Goal: Information Seeking & Learning: Learn about a topic

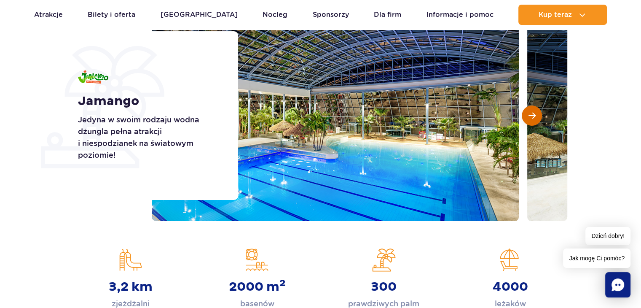
click at [532, 110] on button "Następny slajd" at bounding box center [532, 115] width 20 height 20
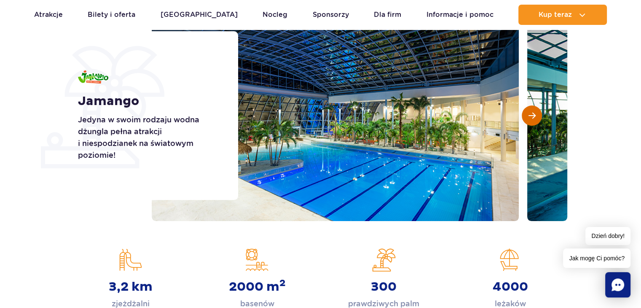
click at [532, 110] on button "Następny slajd" at bounding box center [532, 115] width 20 height 20
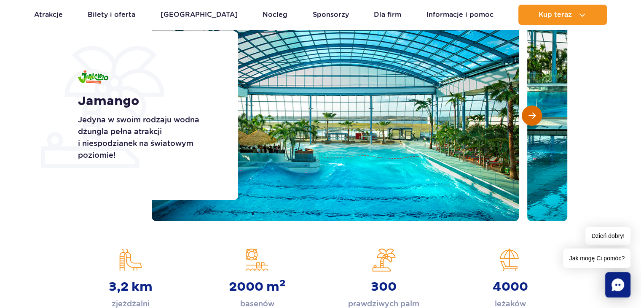
click at [522, 115] on button "Następny slajd" at bounding box center [532, 115] width 20 height 20
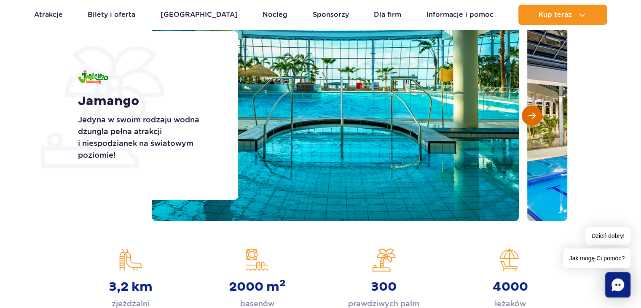
click at [522, 115] on button "Następny slajd" at bounding box center [532, 115] width 20 height 20
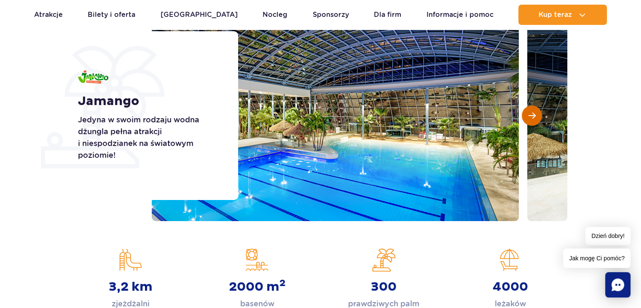
click at [522, 115] on button "Następny slajd" at bounding box center [532, 115] width 20 height 20
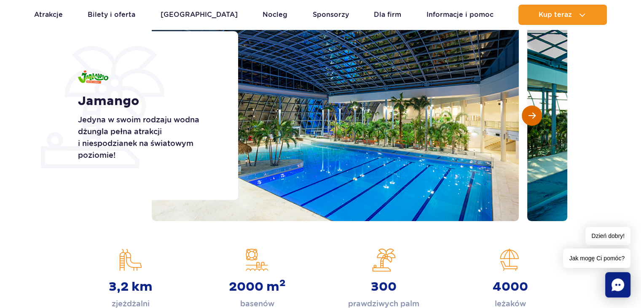
click at [523, 114] on button "Następny slajd" at bounding box center [532, 115] width 20 height 20
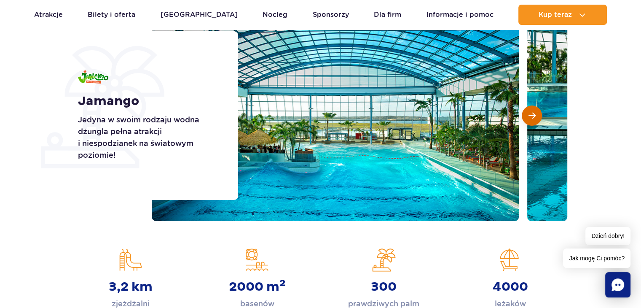
click at [527, 117] on button "Następny slajd" at bounding box center [532, 115] width 20 height 20
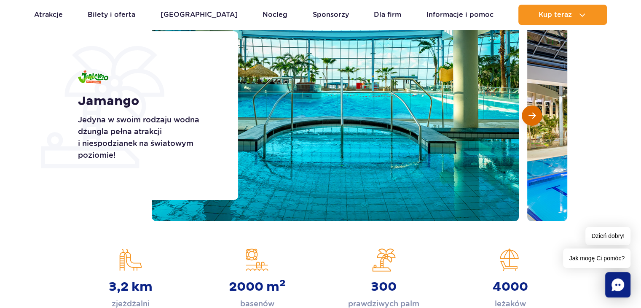
click at [527, 117] on button "Następny slajd" at bounding box center [532, 115] width 20 height 20
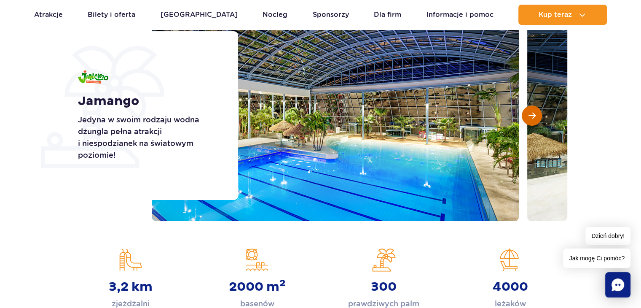
click at [527, 117] on button "Następny slajd" at bounding box center [532, 115] width 20 height 20
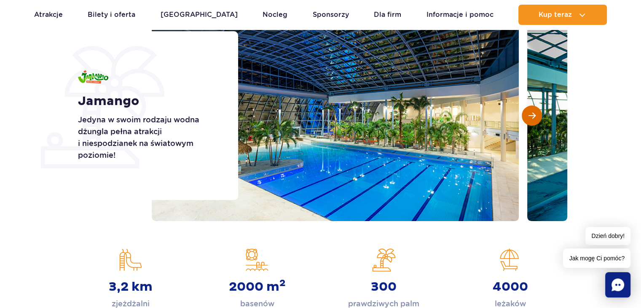
click at [527, 117] on button "Następny slajd" at bounding box center [532, 115] width 20 height 20
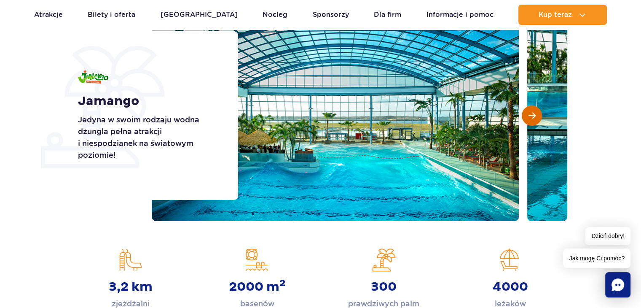
click at [527, 117] on button "Następny slajd" at bounding box center [532, 115] width 20 height 20
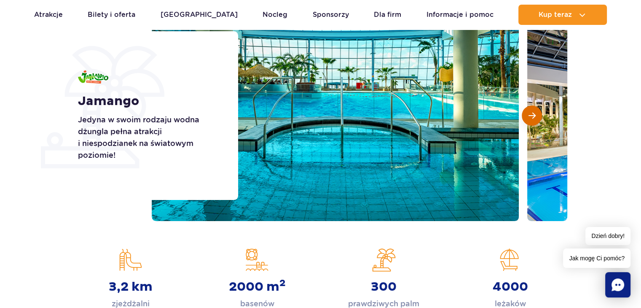
click at [527, 117] on button "Następny slajd" at bounding box center [532, 115] width 20 height 20
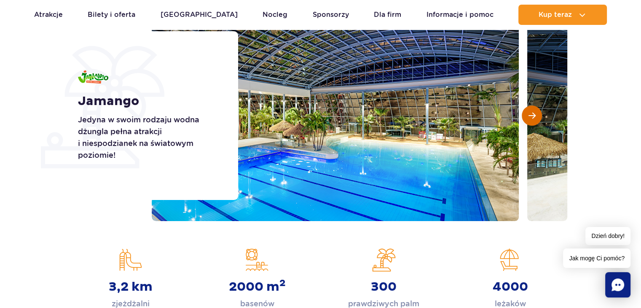
click at [527, 117] on button "Następny slajd" at bounding box center [532, 115] width 20 height 20
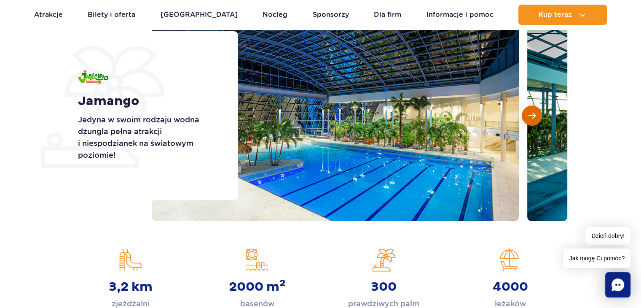
click at [527, 117] on button "Następny slajd" at bounding box center [532, 115] width 20 height 20
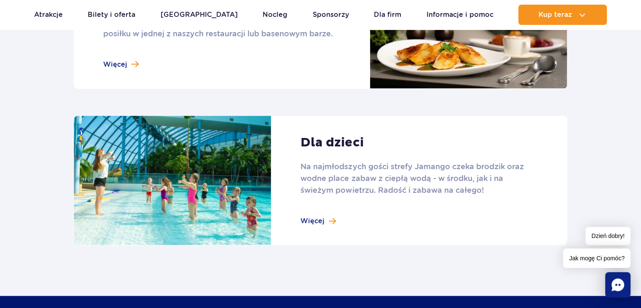
scroll to position [1138, 0]
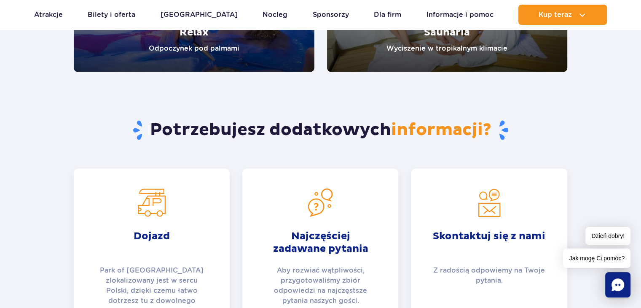
drag, startPoint x: 303, startPoint y: 174, endPoint x: 310, endPoint y: 182, distance: 11.7
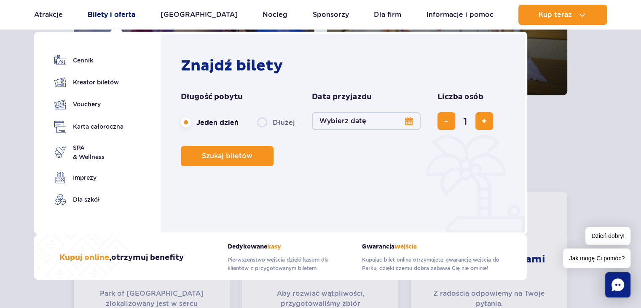
click at [133, 19] on link "Bilety i oferta" at bounding box center [112, 15] width 48 height 20
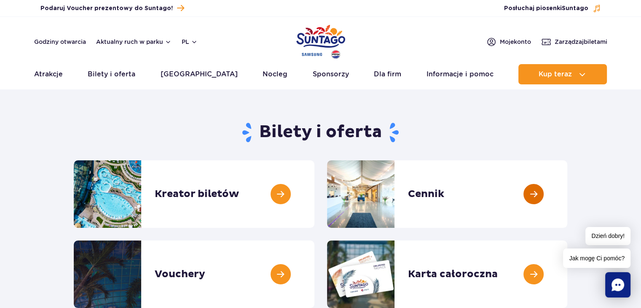
click at [567, 196] on link at bounding box center [567, 193] width 0 height 67
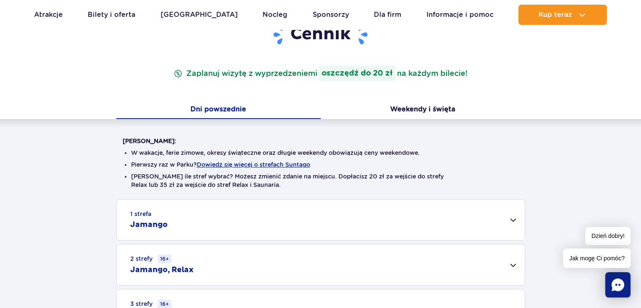
scroll to position [126, 0]
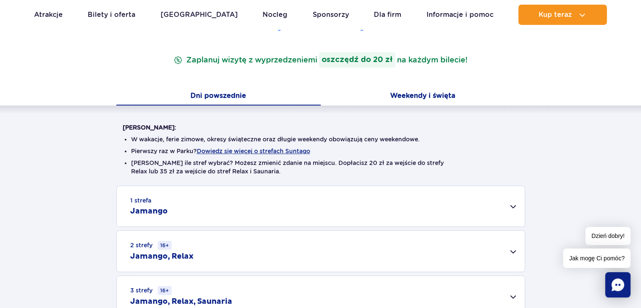
click at [423, 99] on button "Weekendy i święta" at bounding box center [423, 97] width 204 height 18
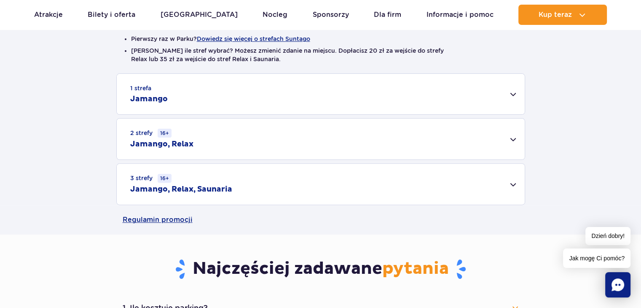
scroll to position [253, 0]
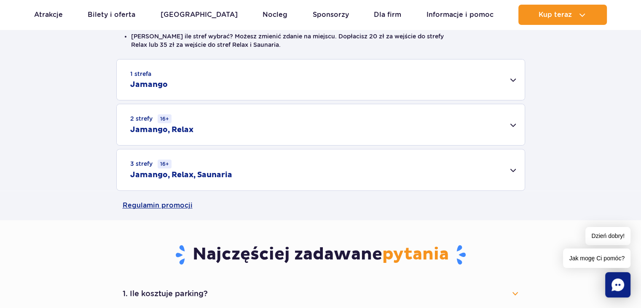
click at [204, 53] on ul "W wakacje, ferie zimowe, okresy świąteczne oraz długie weekendy obowiązują ceny…" at bounding box center [321, 32] width 396 height 54
click at [210, 69] on div "1 strefa Jamango" at bounding box center [321, 79] width 408 height 40
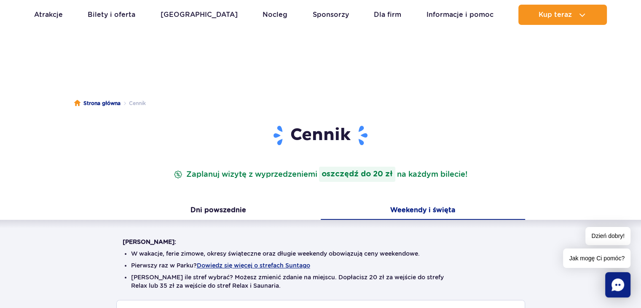
scroll to position [0, 0]
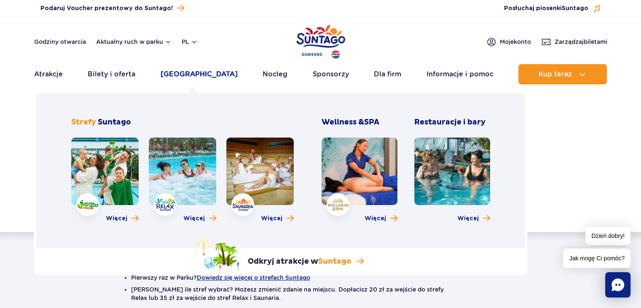
click at [188, 80] on link "[GEOGRAPHIC_DATA]" at bounding box center [199, 74] width 77 height 20
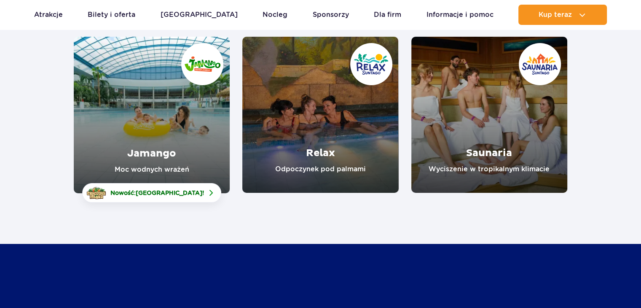
scroll to position [126, 0]
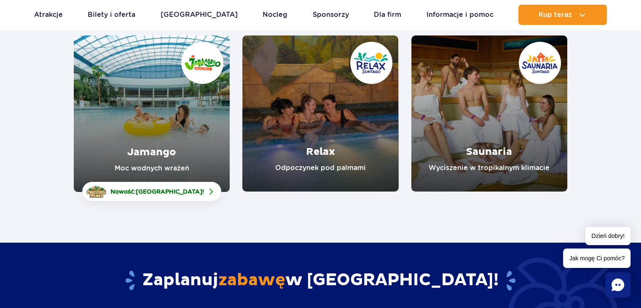
click at [204, 118] on link "Jamango" at bounding box center [152, 113] width 156 height 156
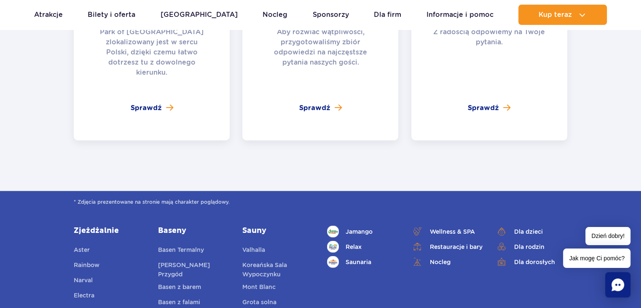
scroll to position [1977, 0]
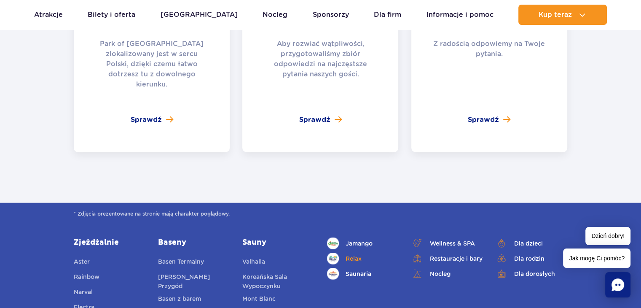
click at [352, 252] on link "Relax" at bounding box center [363, 258] width 72 height 12
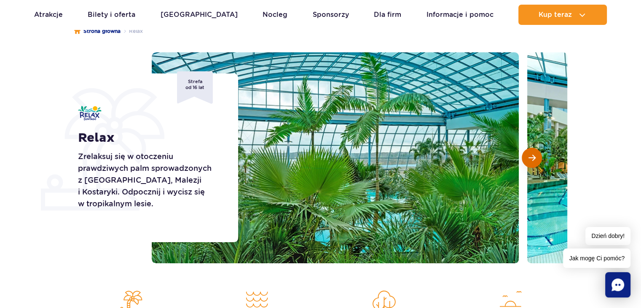
click at [528, 157] on span "Następny slajd" at bounding box center [531, 158] width 7 height 8
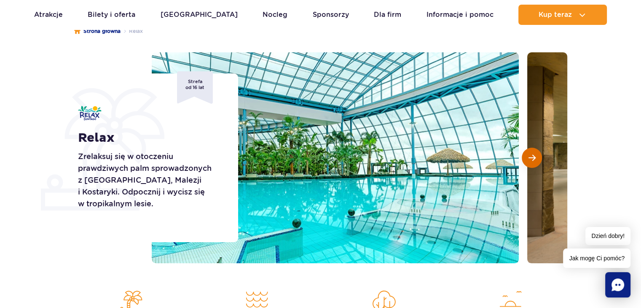
click at [526, 154] on button "Następny slajd" at bounding box center [532, 157] width 20 height 20
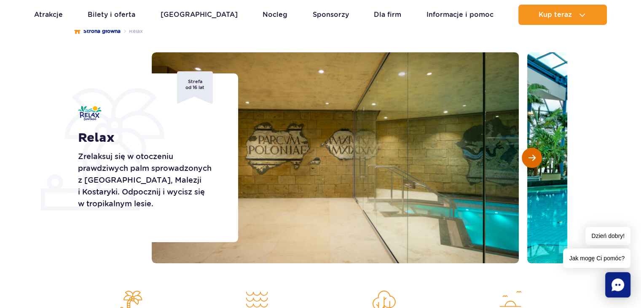
click at [526, 154] on button "Następny slajd" at bounding box center [532, 157] width 20 height 20
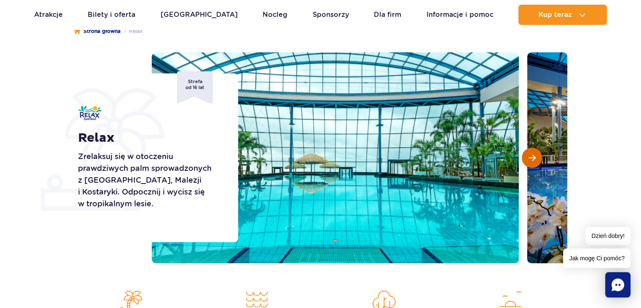
click at [526, 154] on button "Następny slajd" at bounding box center [532, 157] width 20 height 20
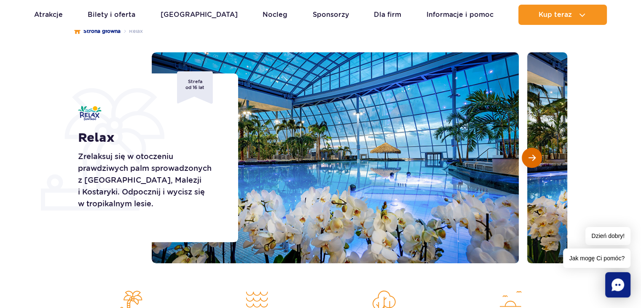
click at [526, 154] on button "Następny slajd" at bounding box center [532, 157] width 20 height 20
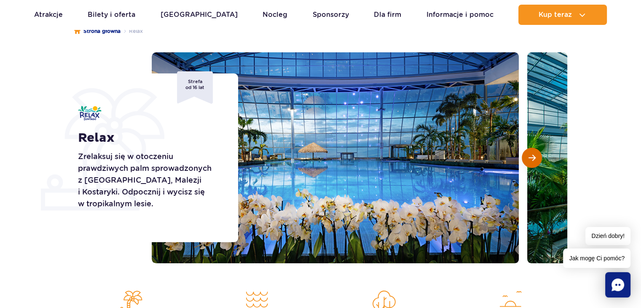
click at [526, 154] on button "Następny slajd" at bounding box center [532, 157] width 20 height 20
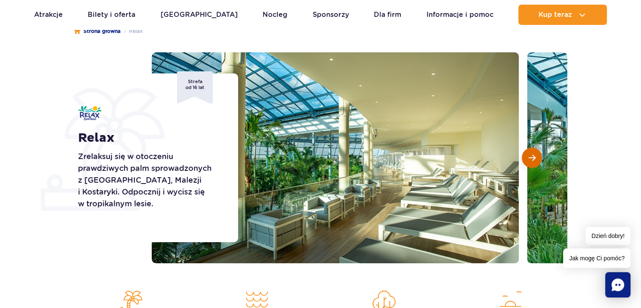
click at [526, 154] on button "Następny slajd" at bounding box center [532, 157] width 20 height 20
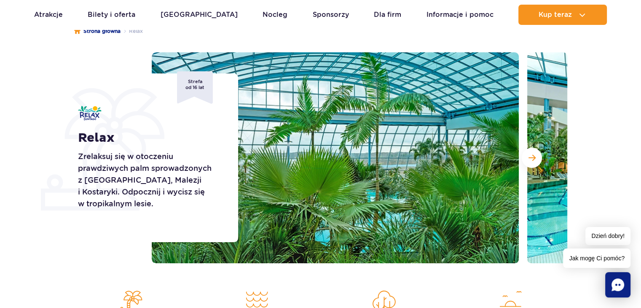
click at [516, 150] on img at bounding box center [335, 157] width 367 height 211
click at [529, 157] on span "Następny slajd" at bounding box center [531, 158] width 7 height 8
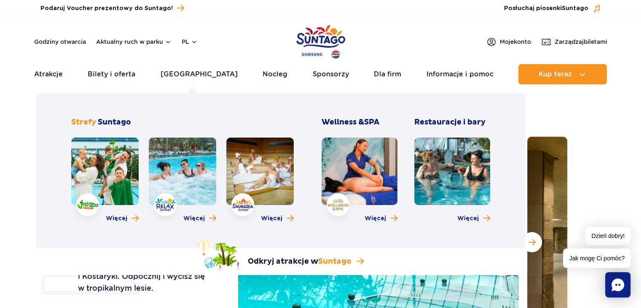
click at [134, 176] on link at bounding box center [104, 170] width 67 height 67
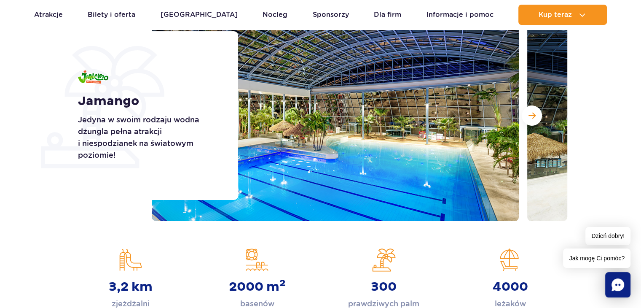
scroll to position [126, 0]
click at [351, 130] on img at bounding box center [335, 115] width 367 height 211
click at [527, 119] on button "Następny slajd" at bounding box center [532, 115] width 20 height 20
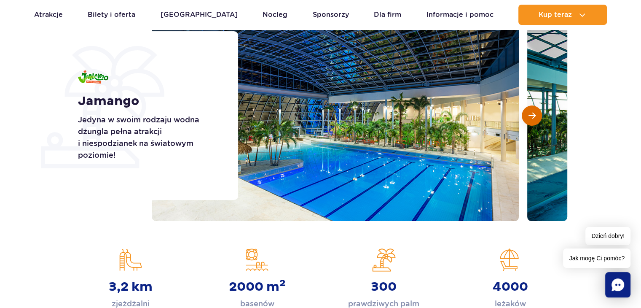
click at [531, 118] on span "Następny slajd" at bounding box center [531, 116] width 7 height 8
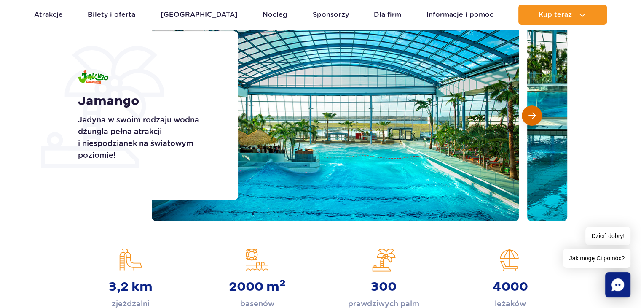
click at [536, 115] on button "Następny slajd" at bounding box center [532, 115] width 20 height 20
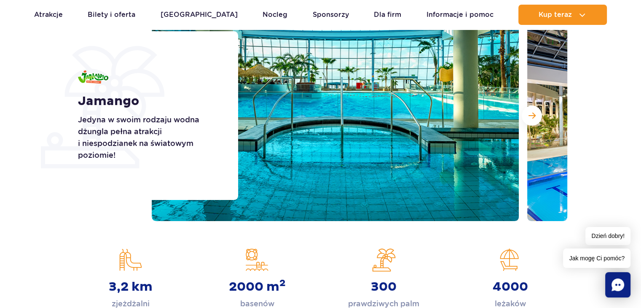
click at [541, 110] on div at bounding box center [359, 115] width 415 height 211
click at [531, 110] on button "Następny slajd" at bounding box center [532, 115] width 20 height 20
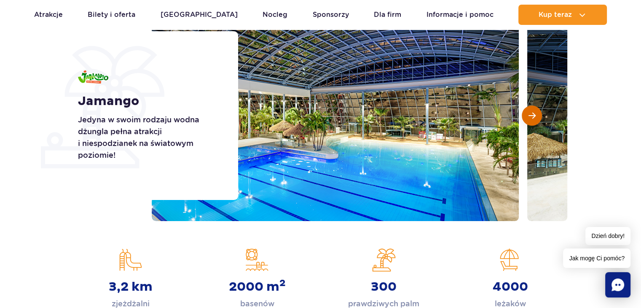
click at [531, 110] on button "Następny slajd" at bounding box center [532, 115] width 20 height 20
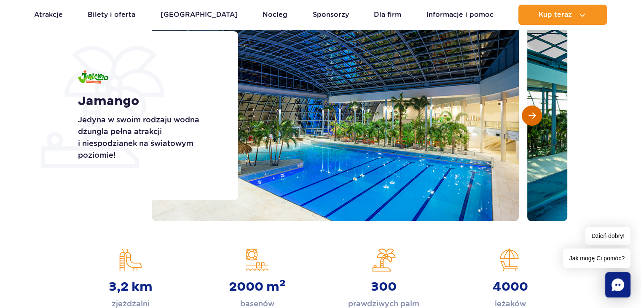
click at [531, 110] on button "Następny slajd" at bounding box center [532, 115] width 20 height 20
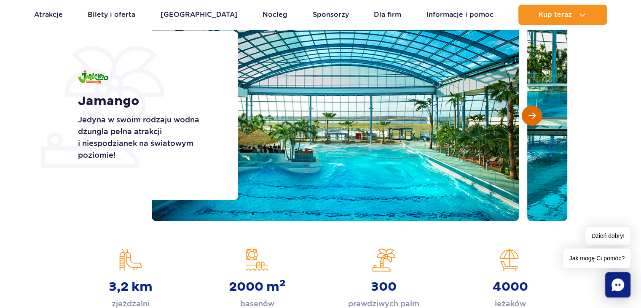
click at [531, 110] on button "Następny slajd" at bounding box center [532, 115] width 20 height 20
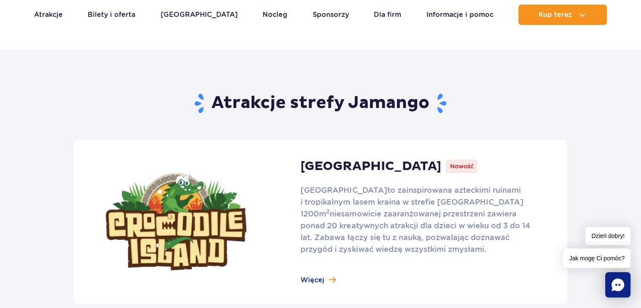
scroll to position [463, 0]
click at [288, 202] on link at bounding box center [320, 221] width 493 height 164
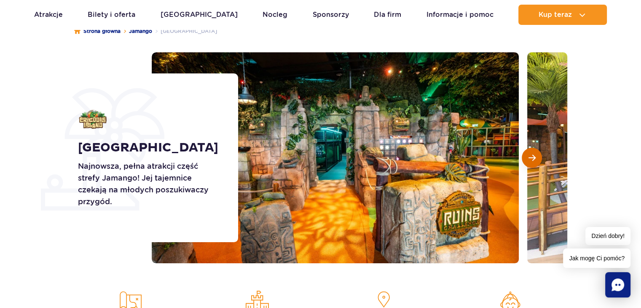
click at [534, 162] on button "Następny slajd" at bounding box center [532, 157] width 20 height 20
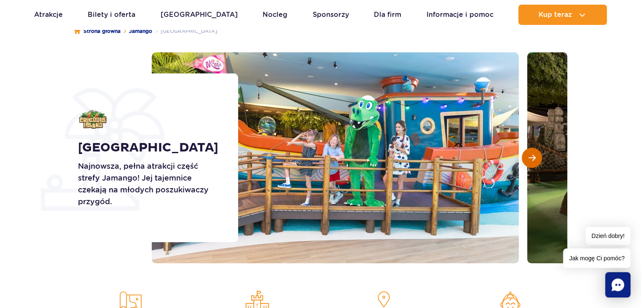
click at [534, 162] on button "Następny slajd" at bounding box center [532, 157] width 20 height 20
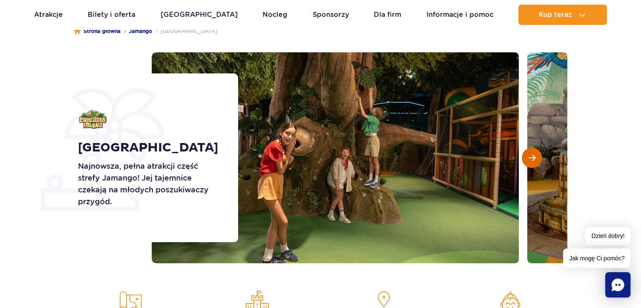
click at [534, 162] on button "Następny slajd" at bounding box center [532, 157] width 20 height 20
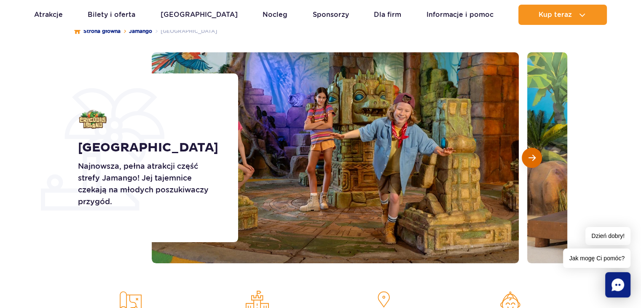
click at [534, 162] on button "Następny slajd" at bounding box center [532, 157] width 20 height 20
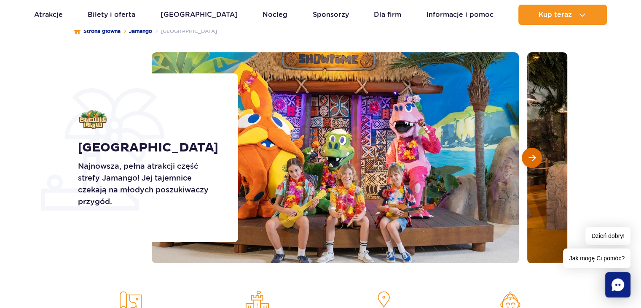
click at [534, 162] on button "Następny slajd" at bounding box center [532, 157] width 20 height 20
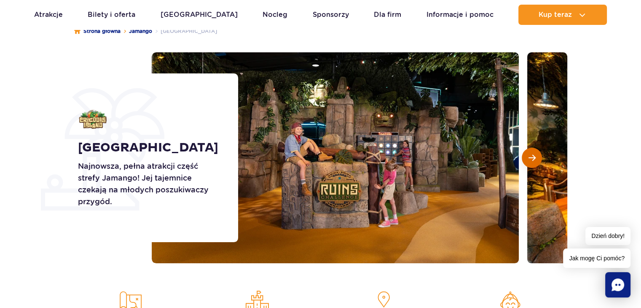
click at [534, 162] on button "Następny slajd" at bounding box center [532, 157] width 20 height 20
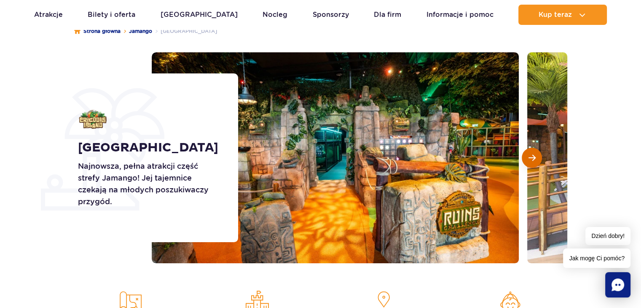
click at [534, 162] on button "Następny slajd" at bounding box center [532, 157] width 20 height 20
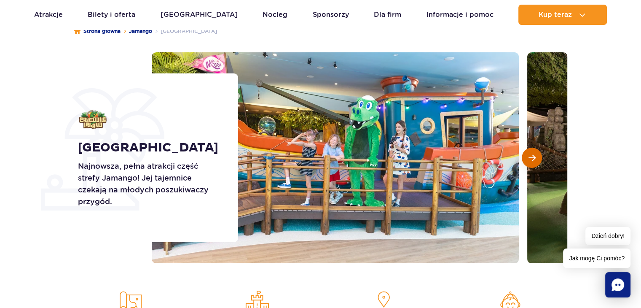
click at [534, 162] on button "Następny slajd" at bounding box center [532, 157] width 20 height 20
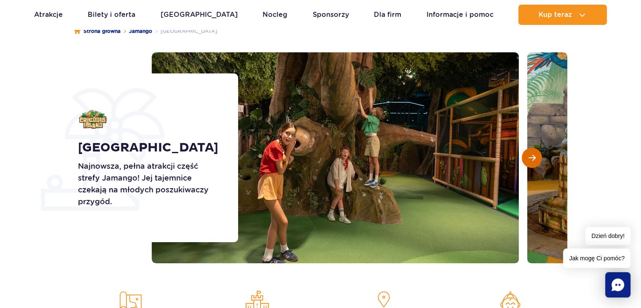
click at [531, 159] on span "Następny slajd" at bounding box center [531, 158] width 7 height 8
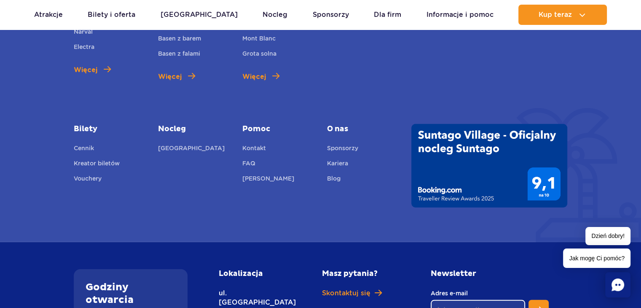
scroll to position [2396, 0]
